Goal: Task Accomplishment & Management: Manage account settings

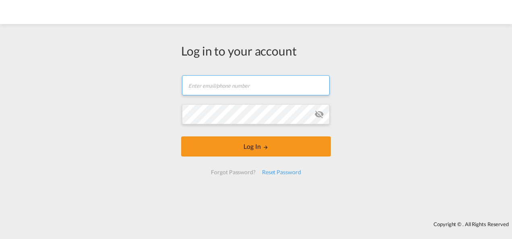
click at [199, 93] on input "text" at bounding box center [256, 85] width 148 height 20
type input "[EMAIL_ADDRESS][PERSON_NAME][DOMAIN_NAME]"
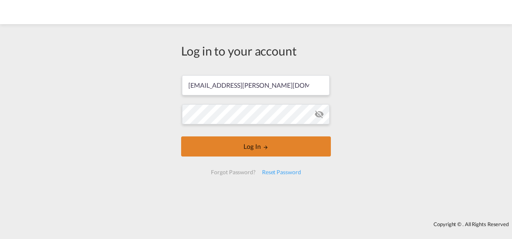
click at [249, 148] on button "Log In" at bounding box center [256, 146] width 150 height 20
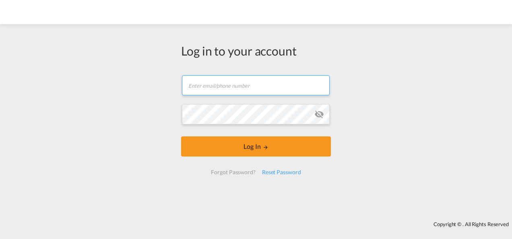
click at [206, 85] on input "text" at bounding box center [256, 85] width 148 height 20
type input "[EMAIL_ADDRESS][PERSON_NAME][DOMAIN_NAME]"
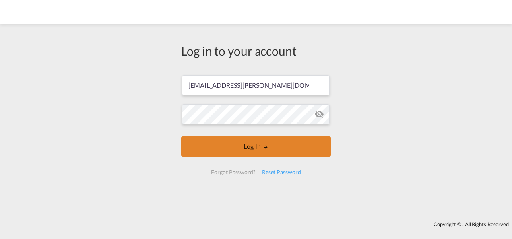
click at [252, 148] on button "Log In" at bounding box center [256, 146] width 150 height 20
